Goal: Task Accomplishment & Management: Manage account settings

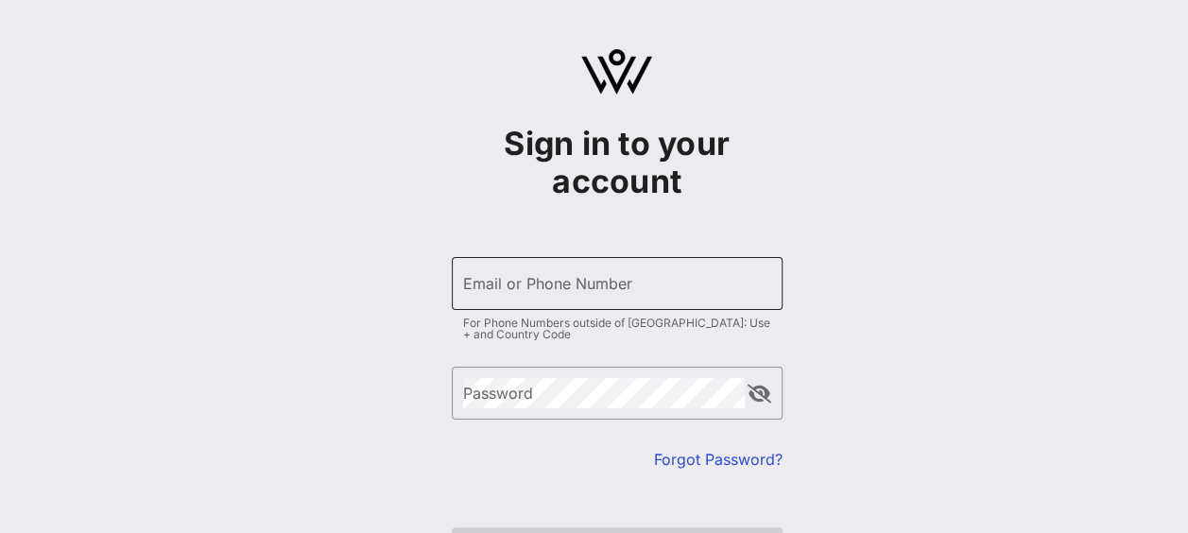
type input "[PERSON_NAME][EMAIL_ADDRESS][DOMAIN_NAME]"
click at [671, 277] on input "[PERSON_NAME][EMAIL_ADDRESS][DOMAIN_NAME]" at bounding box center [617, 283] width 308 height 30
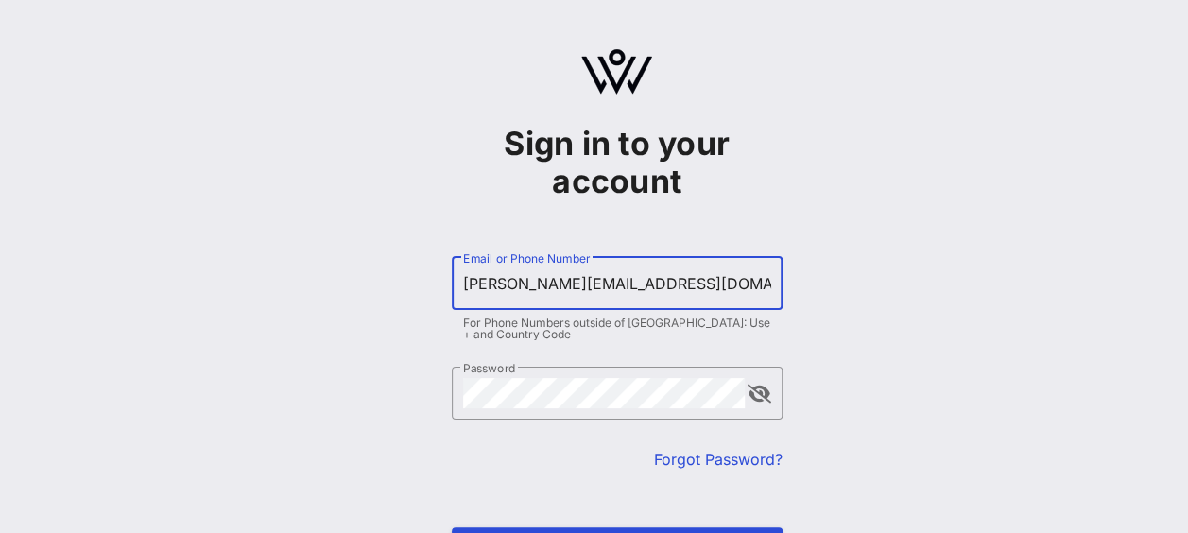
click at [902, 431] on div "Sign in to your account ​ Email or Phone Number [PERSON_NAME][EMAIL_ADDRESS][DO…" at bounding box center [616, 333] width 1143 height 667
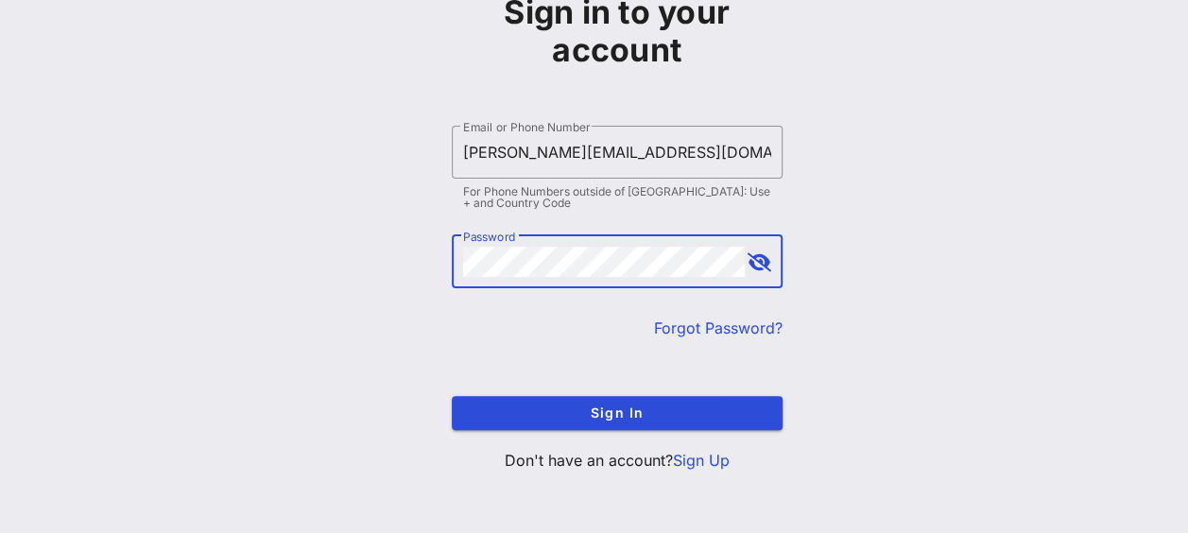
scroll to position [134, 0]
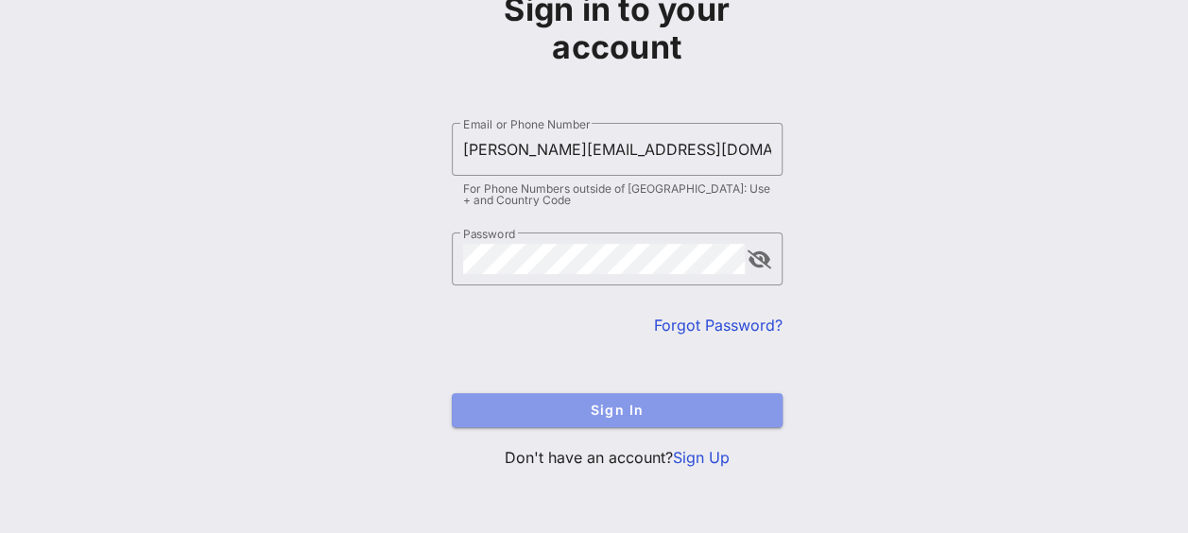
click at [672, 412] on span "Sign In" at bounding box center [617, 410] width 301 height 16
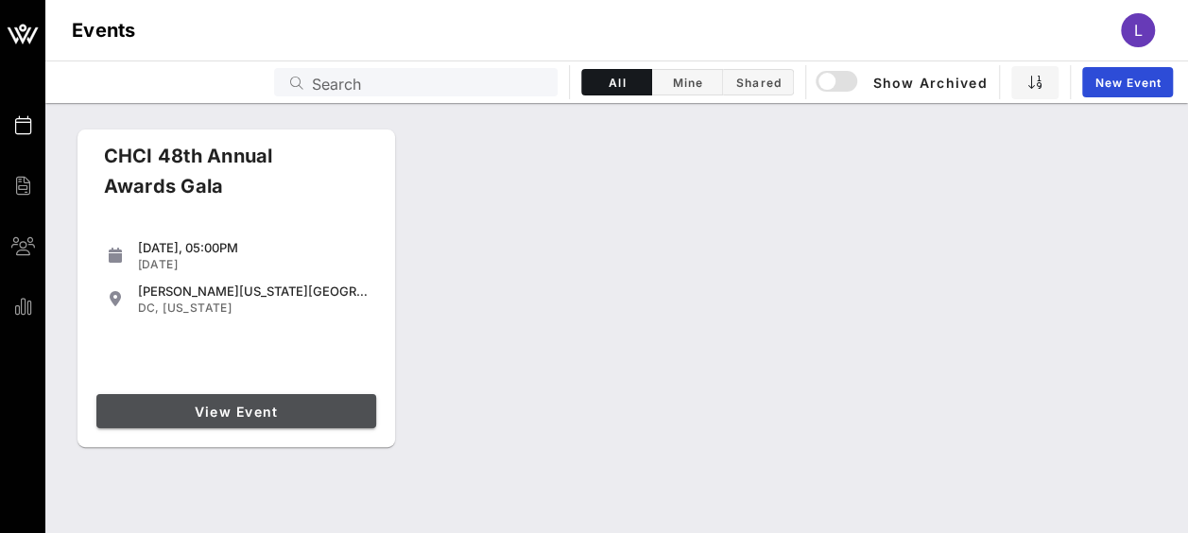
click at [216, 416] on span "View Event" at bounding box center [236, 412] width 265 height 16
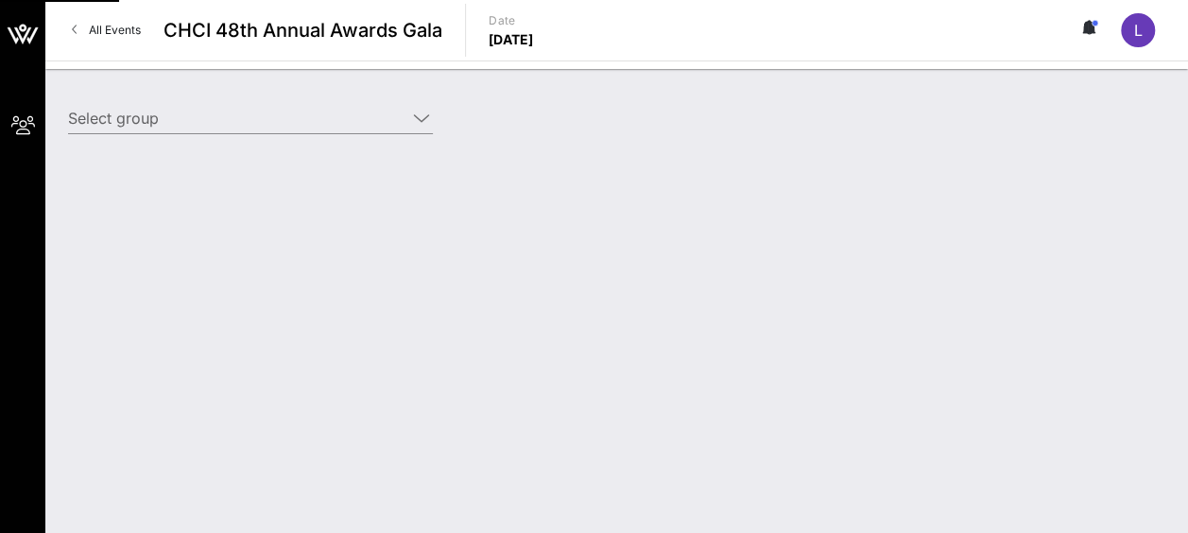
type input "Amgen (Amgen) [[PERSON_NAME], [EMAIL_ADDRESS][DOMAIN_NAME]]; [[PERSON_NAME], [P…"
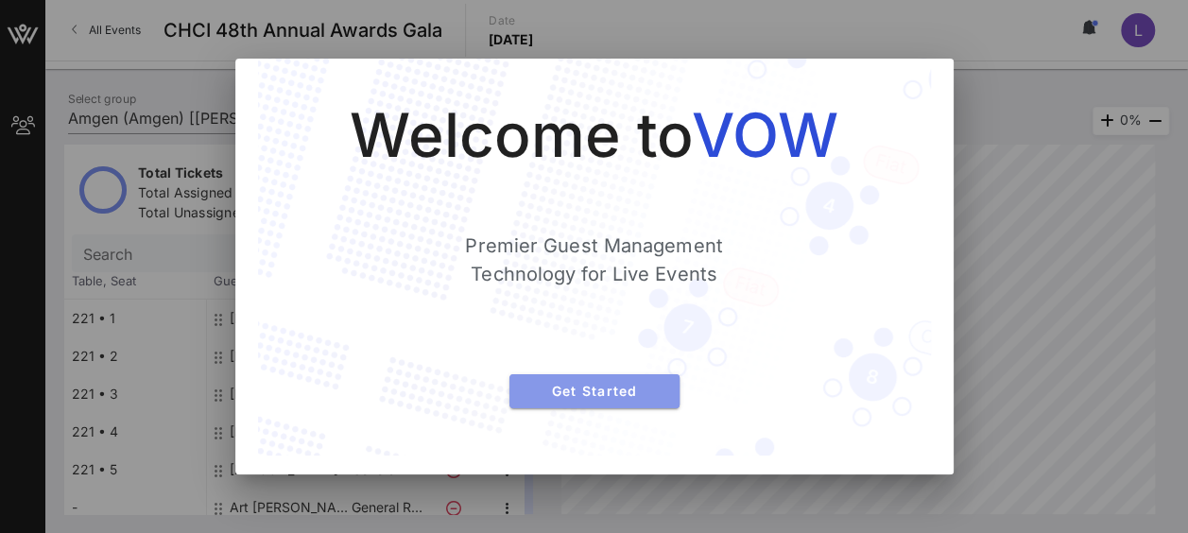
click at [613, 405] on button "Get Started" at bounding box center [595, 391] width 170 height 34
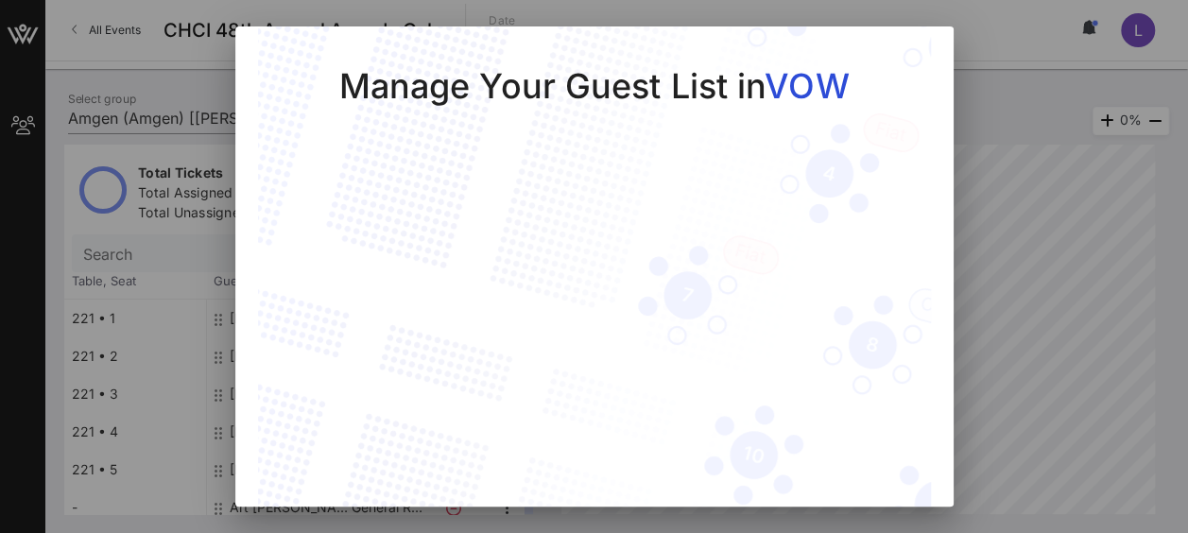
scroll to position [68, 0]
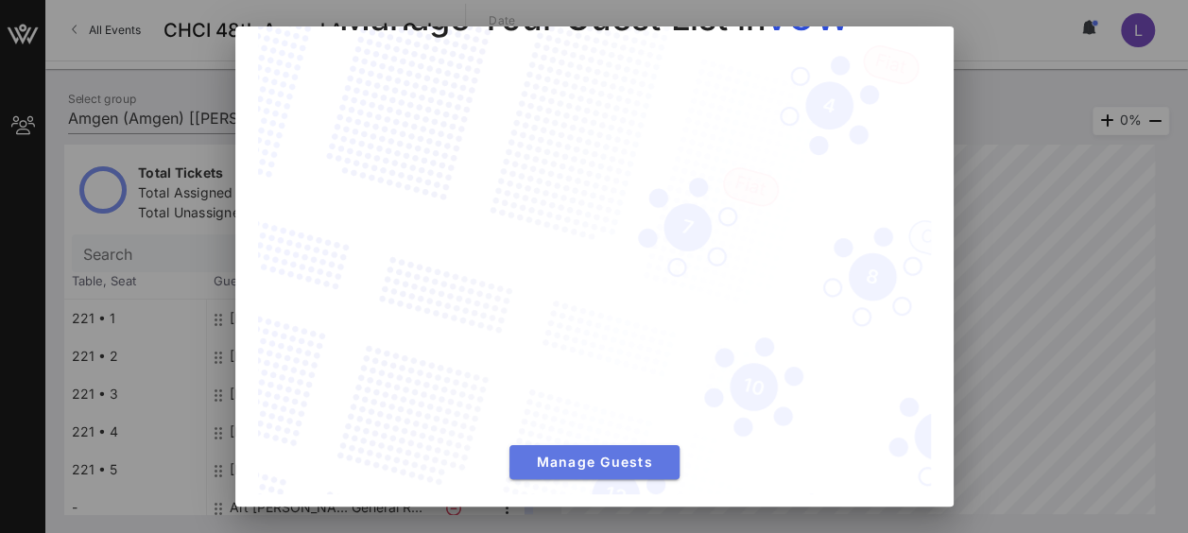
click at [573, 456] on span "Manage Guests" at bounding box center [595, 462] width 140 height 16
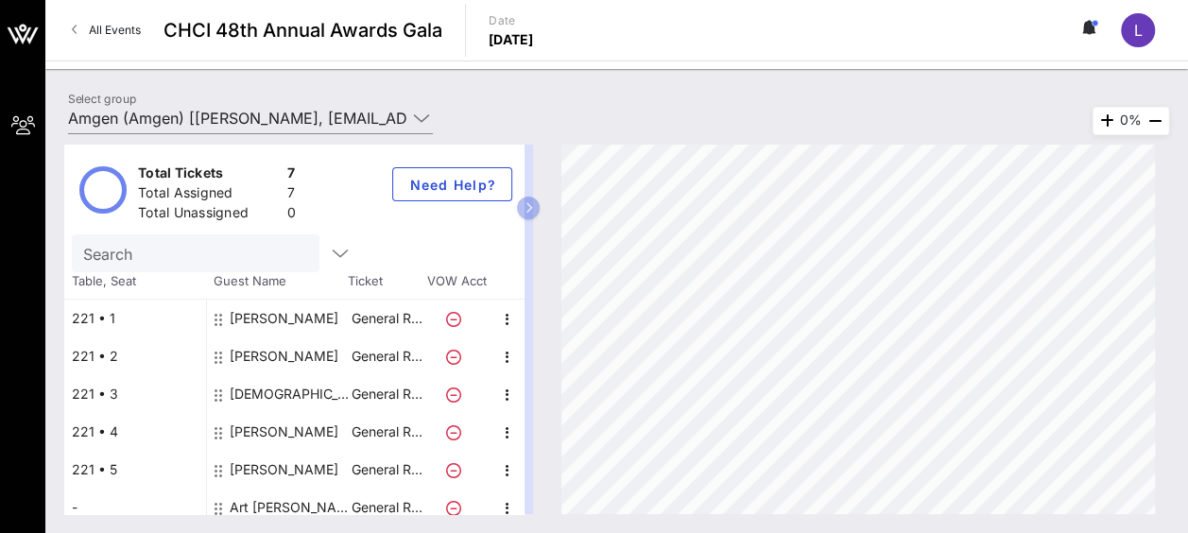
click at [286, 471] on div "[PERSON_NAME]" at bounding box center [284, 470] width 109 height 38
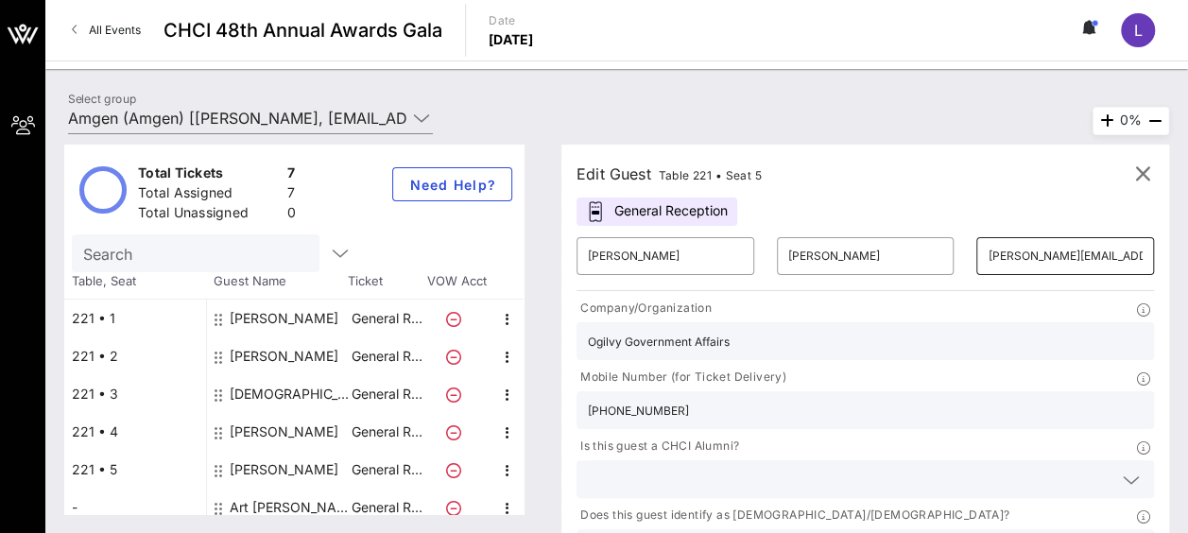
click at [988, 252] on input "[PERSON_NAME][EMAIL_ADDRESS][PERSON_NAME][DOMAIN_NAME]" at bounding box center [1065, 256] width 155 height 30
drag, startPoint x: 985, startPoint y: 257, endPoint x: 990, endPoint y: 248, distance: 10.6
click at [988, 257] on input "[PERSON_NAME][EMAIL_ADDRESS][PERSON_NAME][DOMAIN_NAME]" at bounding box center [1065, 256] width 155 height 30
type input "[PERSON_NAME][EMAIL_ADDRESS][PERSON_NAME][DOMAIN_NAME]"
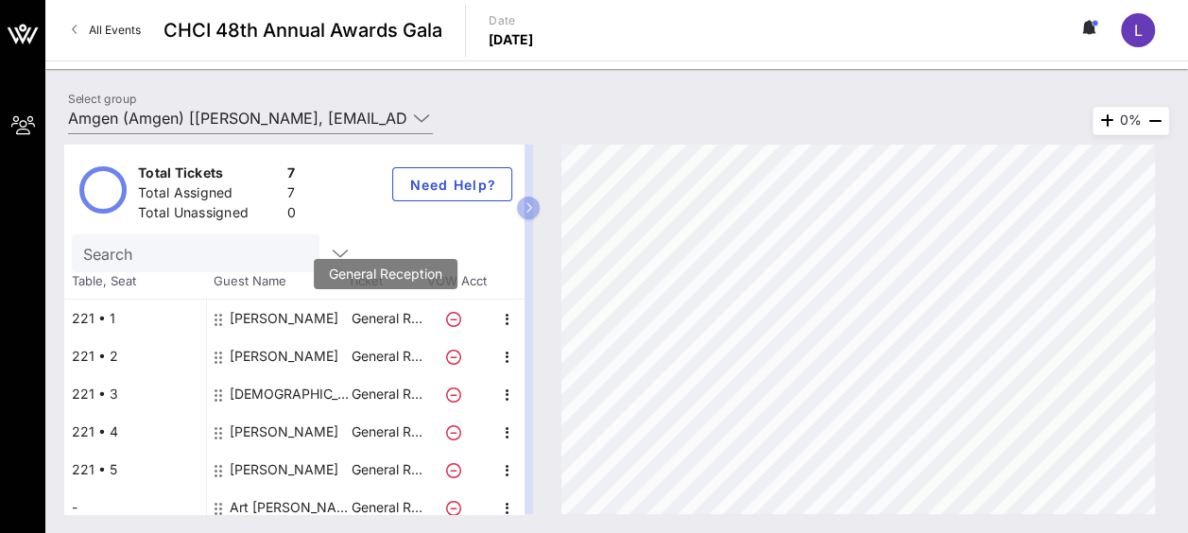
scroll to position [49, 0]
